Goal: Transaction & Acquisition: Obtain resource

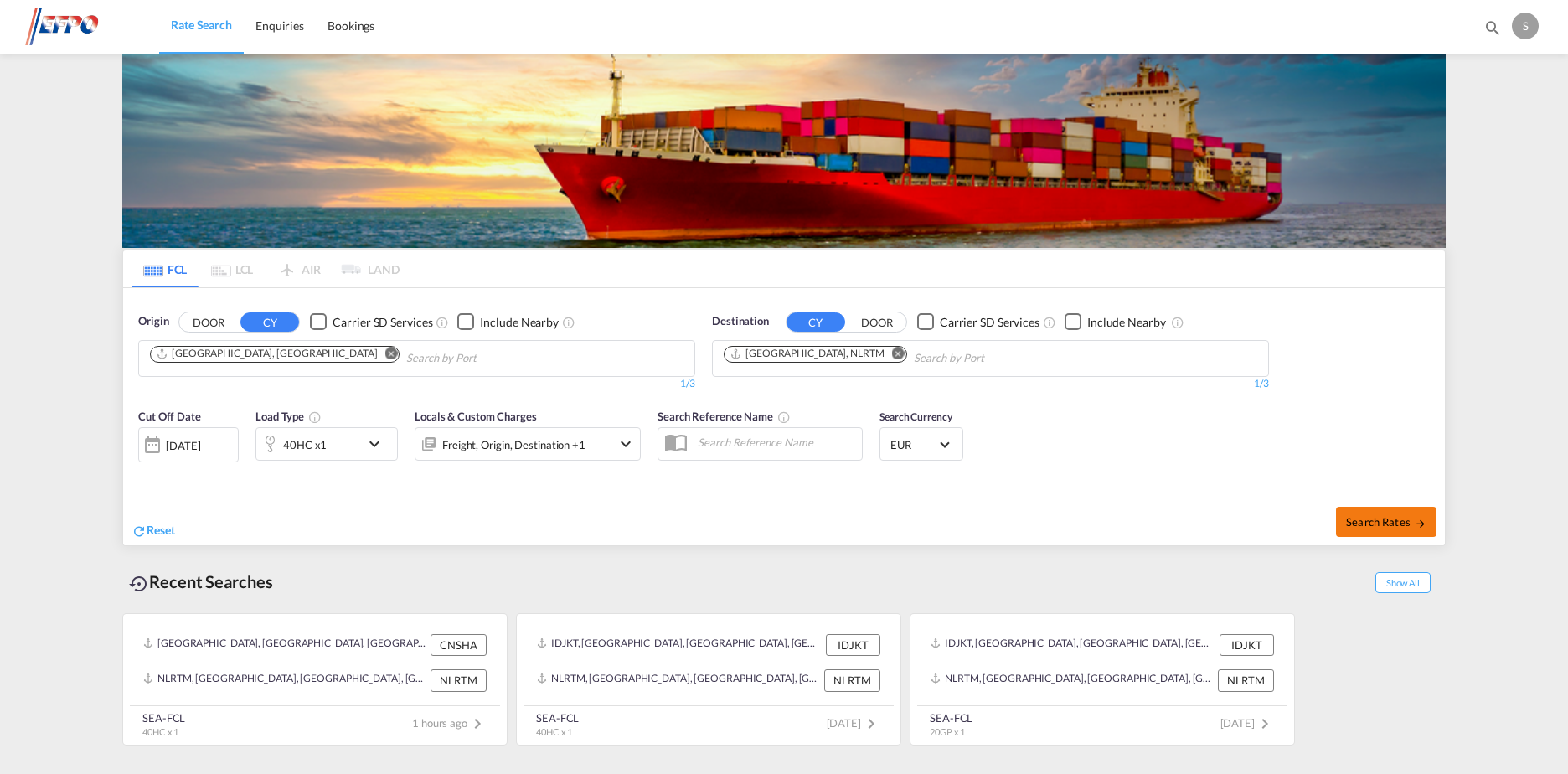
click at [1376, 526] on span "Search Rates" at bounding box center [1385, 522] width 80 height 14
type input "CNSHA to NLRTM / [DATE]"
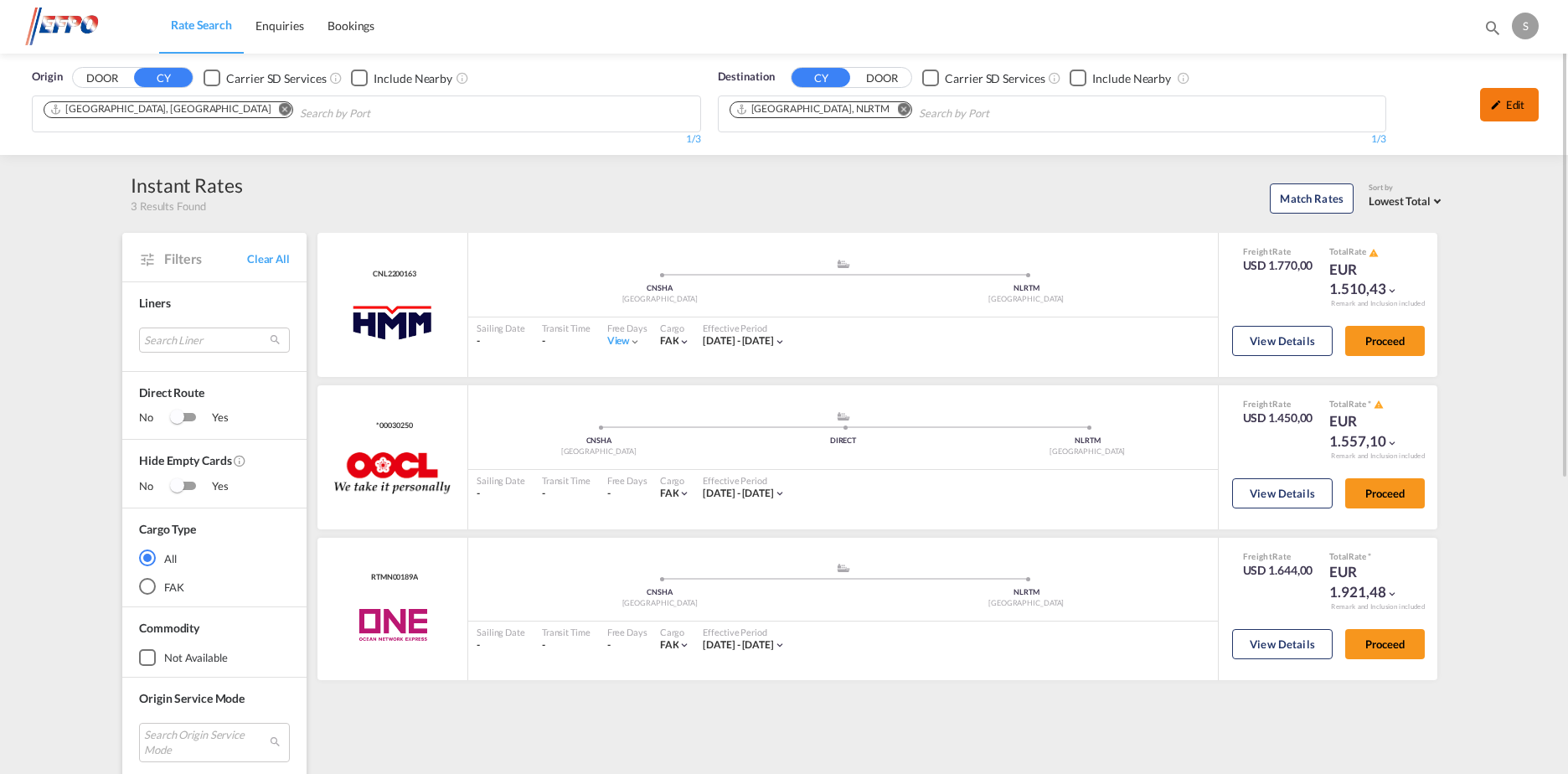
click at [1518, 111] on div "Edit" at bounding box center [1509, 104] width 59 height 34
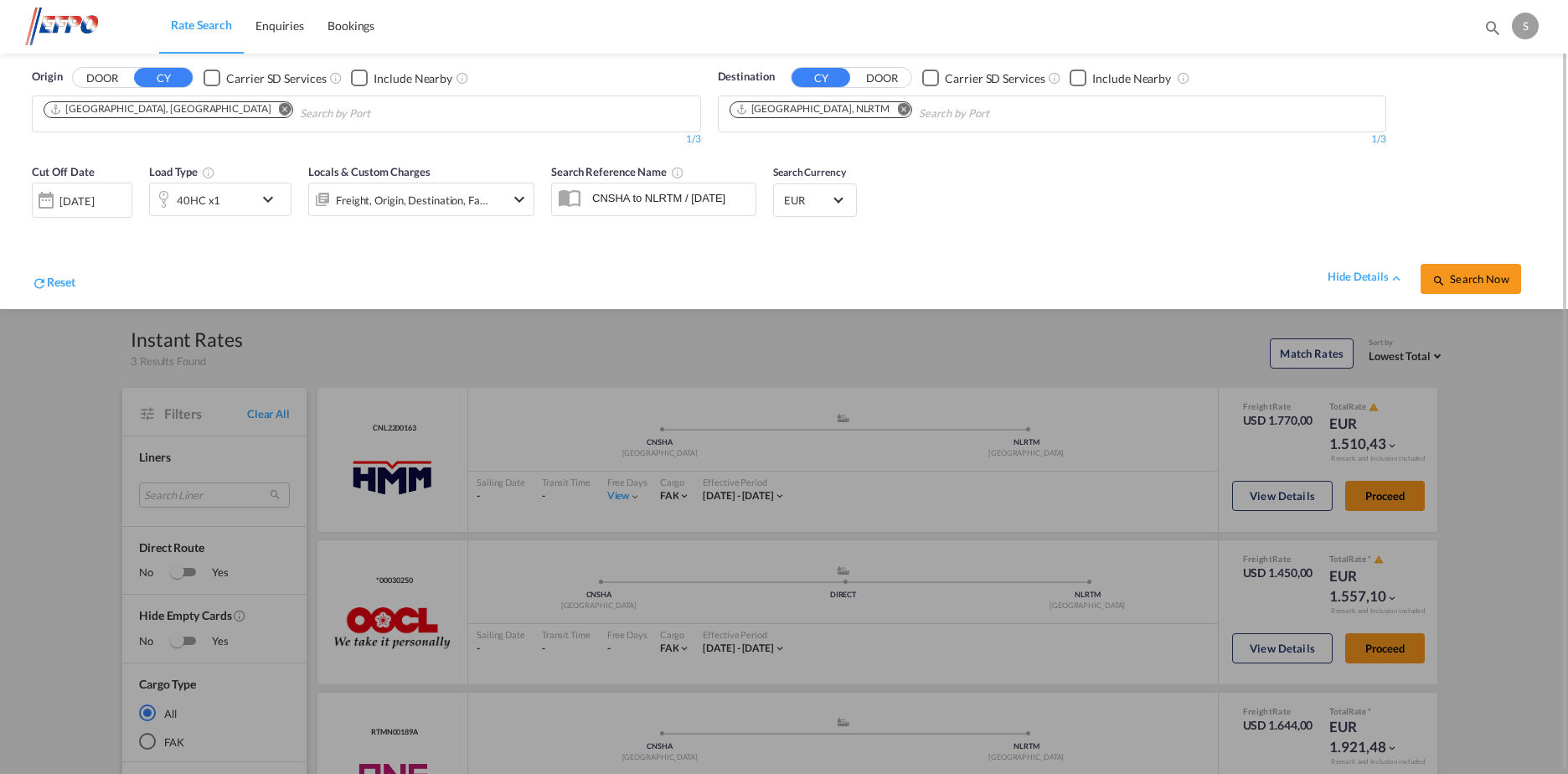
click at [121, 191] on div "[DATE]" at bounding box center [82, 200] width 100 height 35
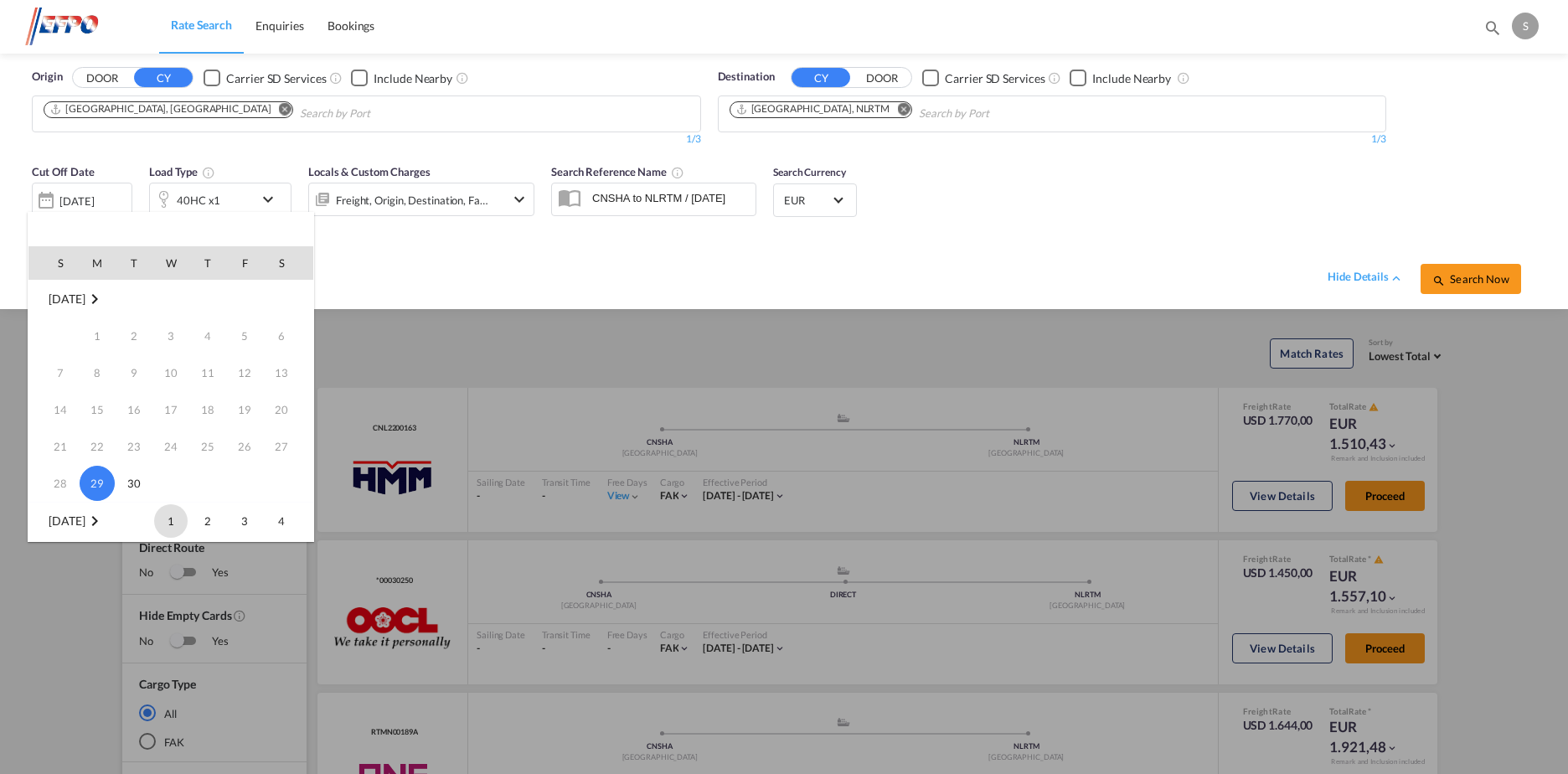
click at [173, 520] on span "1" at bounding box center [171, 521] width 34 height 34
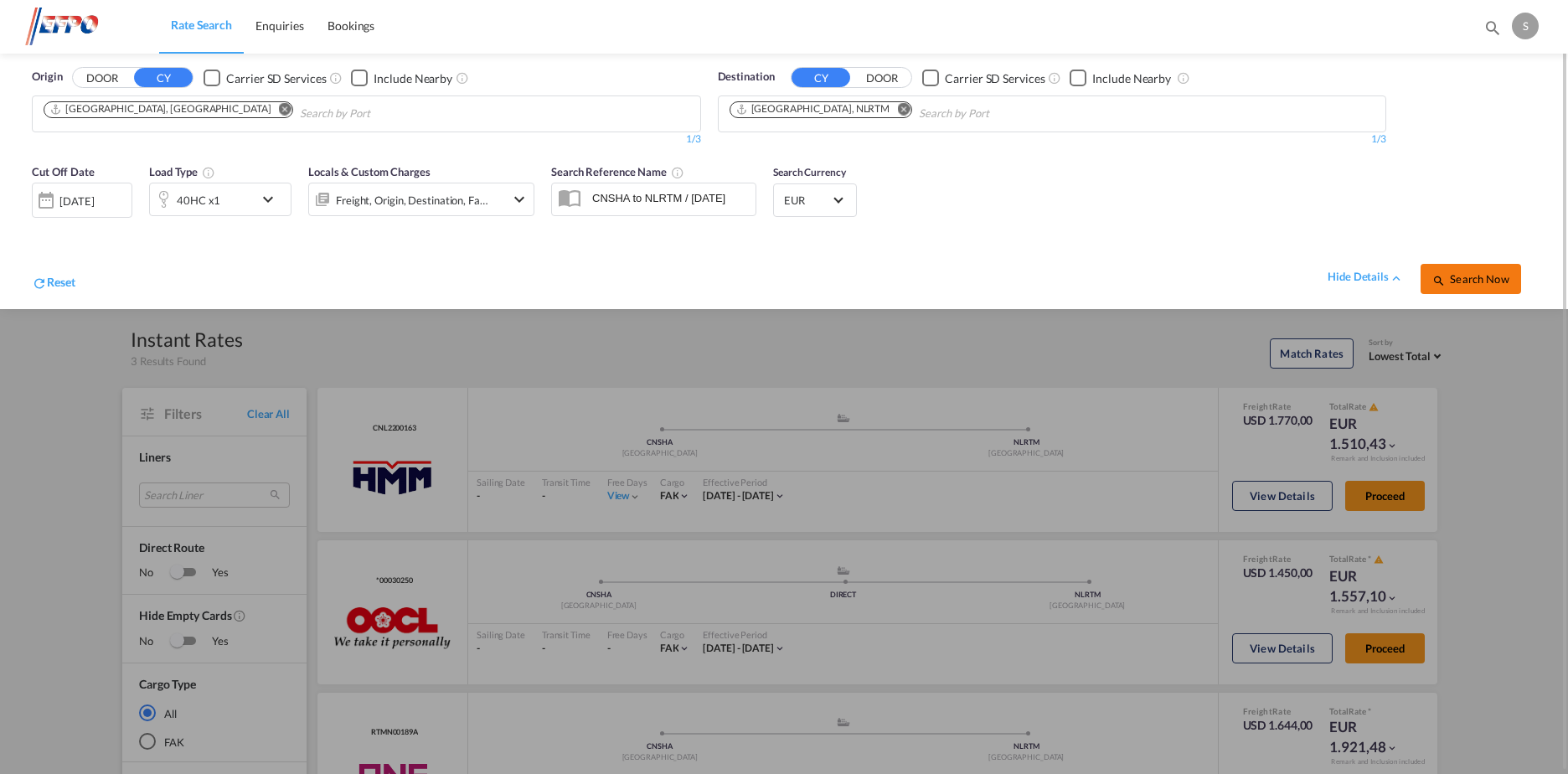
click at [1468, 293] on button "Search Now" at bounding box center [1470, 278] width 100 height 30
